Goal: Find specific page/section: Find specific page/section

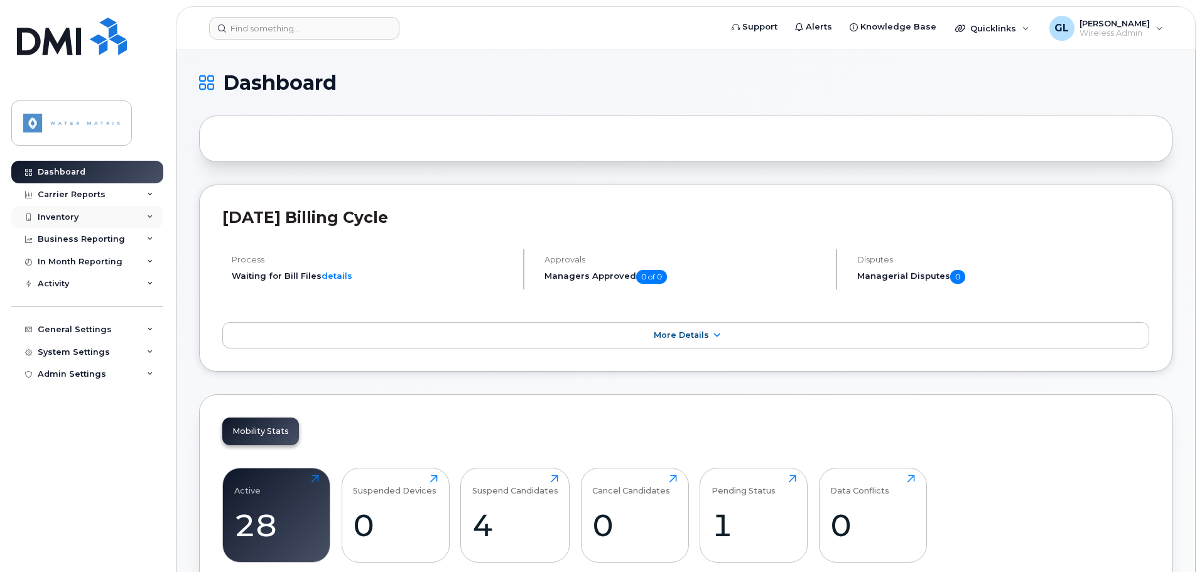
click at [83, 222] on div "Inventory" at bounding box center [87, 217] width 152 height 23
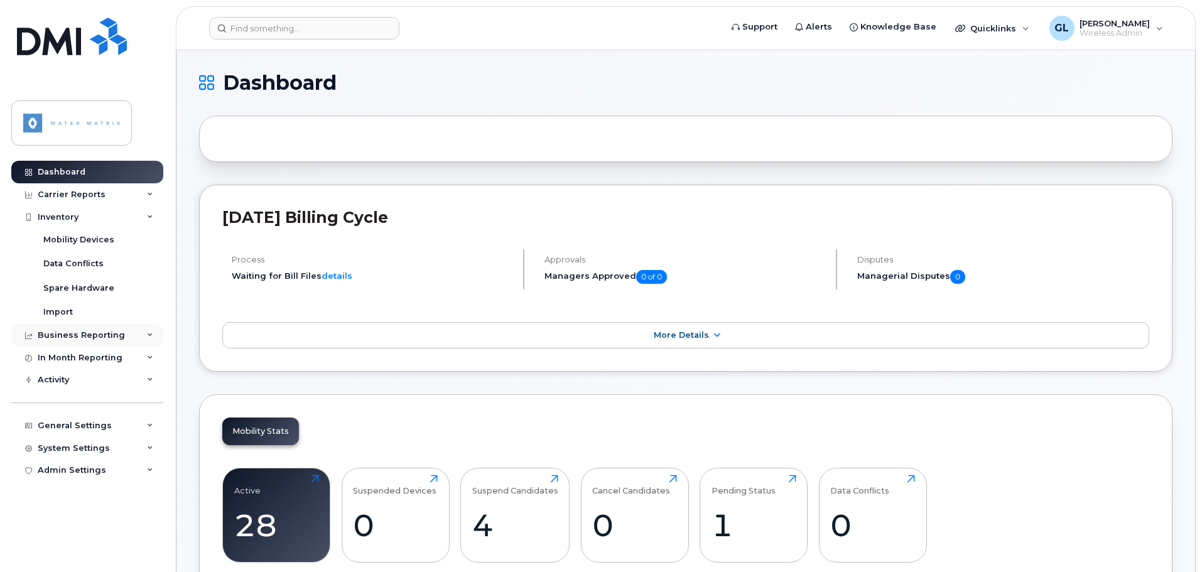
click at [80, 338] on div "Business Reporting" at bounding box center [81, 335] width 87 height 10
click at [77, 193] on div "Carrier Reports" at bounding box center [72, 195] width 68 height 10
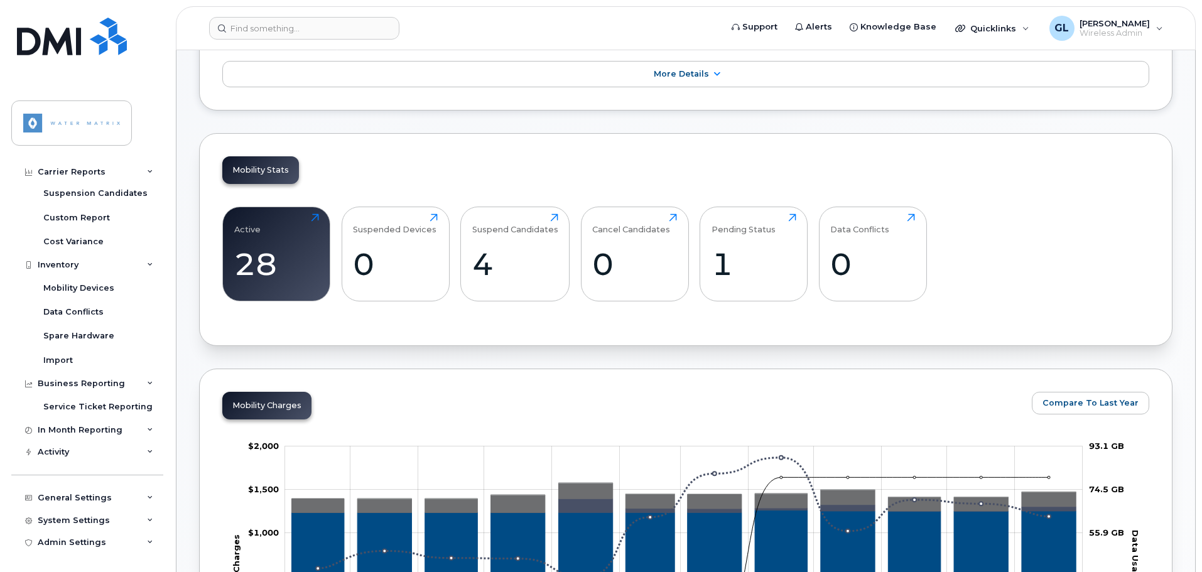
scroll to position [377, 0]
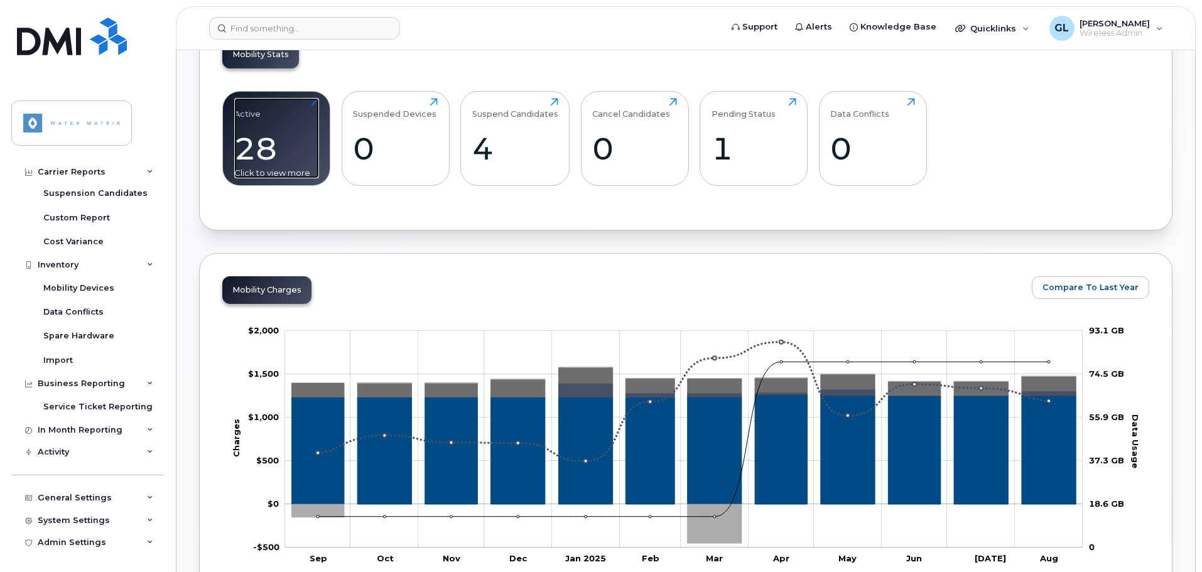
click at [252, 168] on div "Active 28 Click to view more" at bounding box center [276, 138] width 85 height 80
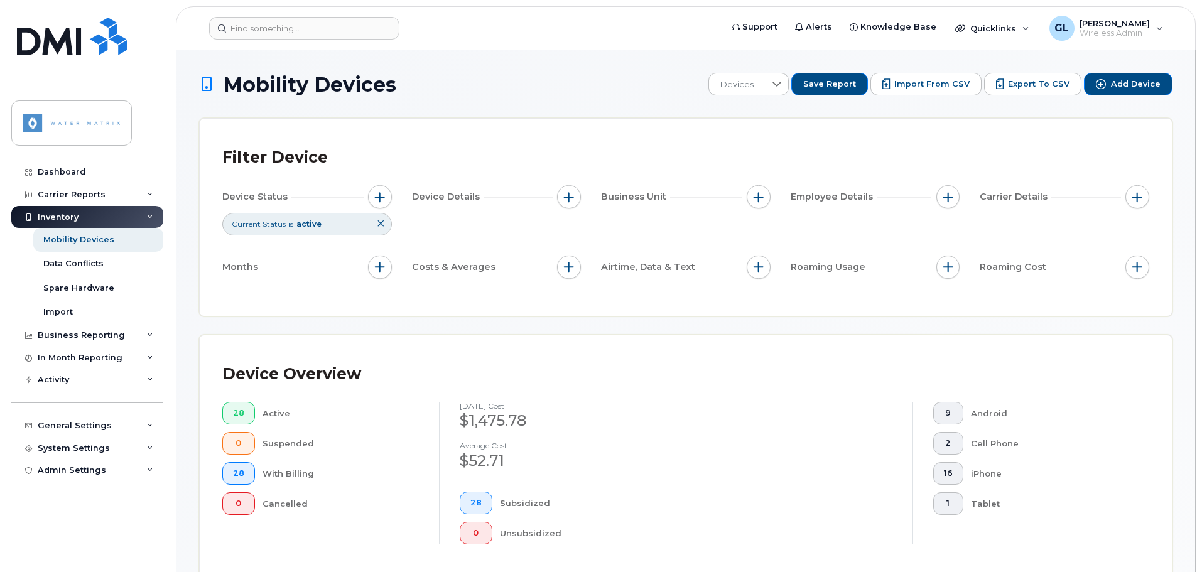
scroll to position [525, 0]
